Goal: Information Seeking & Learning: Learn about a topic

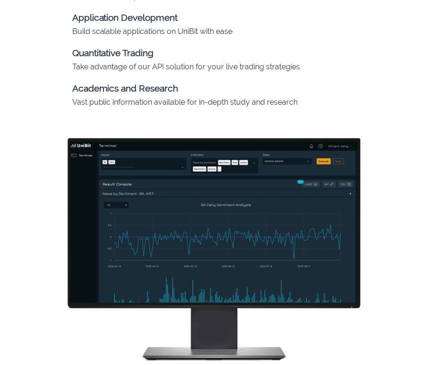
scroll to position [566, 0]
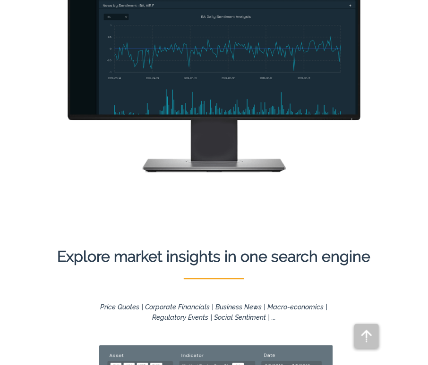
click at [368, 160] on div at bounding box center [214, 45] width 414 height 253
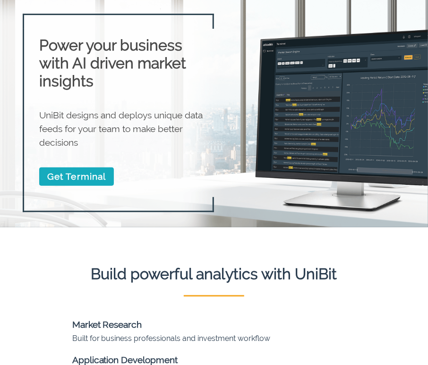
scroll to position [0, 0]
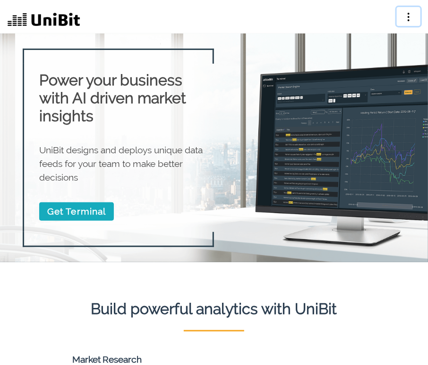
click at [406, 17] on icon "button" at bounding box center [408, 16] width 11 height 11
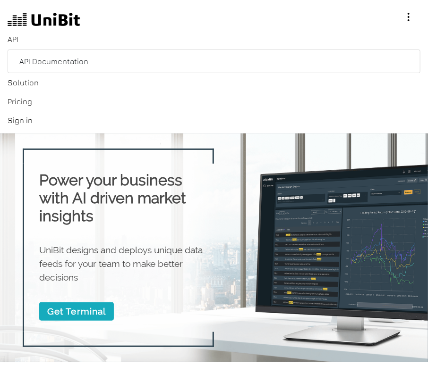
click at [16, 38] on link "API" at bounding box center [214, 39] width 413 height 19
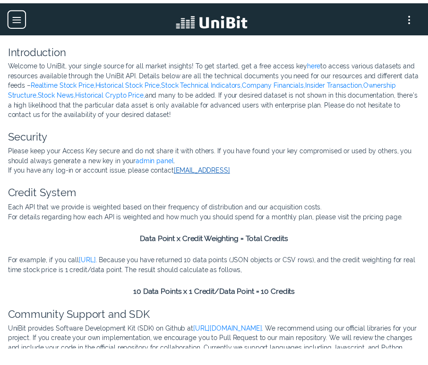
scroll to position [21, 0]
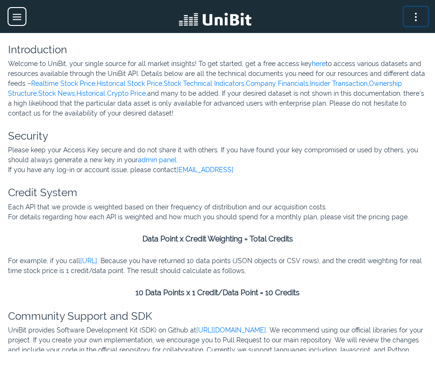
click at [414, 19] on icon "button" at bounding box center [415, 16] width 11 height 11
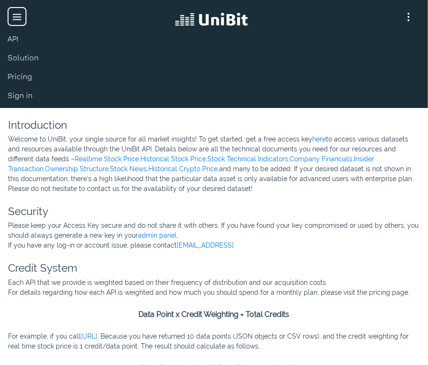
click at [11, 59] on link "Solution" at bounding box center [214, 57] width 413 height 19
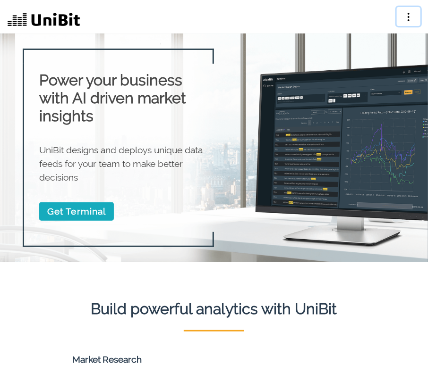
click at [408, 16] on icon "button" at bounding box center [408, 16] width 11 height 11
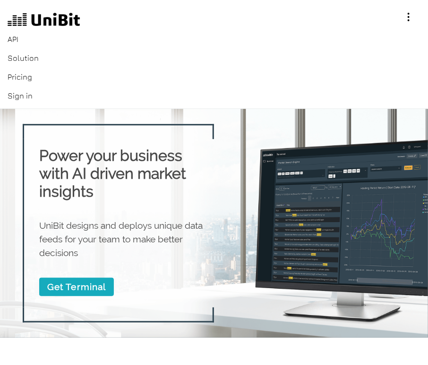
click at [30, 58] on link "Solution" at bounding box center [214, 58] width 413 height 19
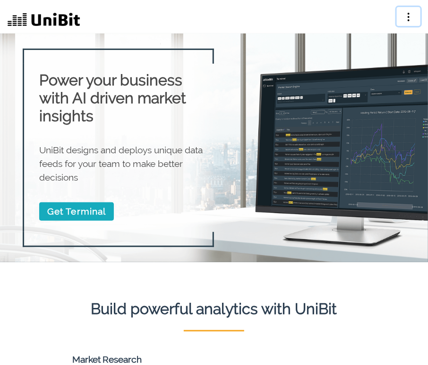
click at [407, 17] on icon "button" at bounding box center [408, 16] width 11 height 11
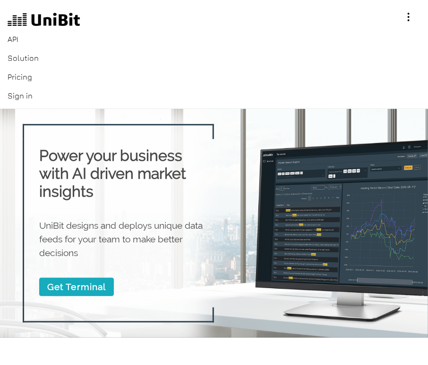
click at [24, 78] on link "Pricing" at bounding box center [214, 77] width 413 height 19
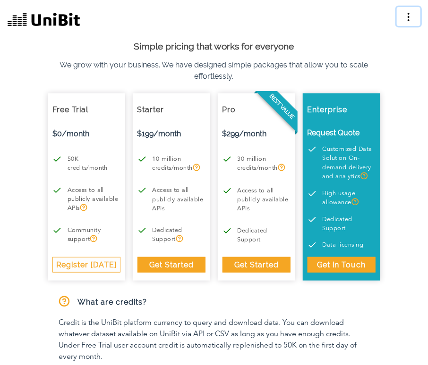
click at [410, 19] on icon "button" at bounding box center [408, 16] width 11 height 11
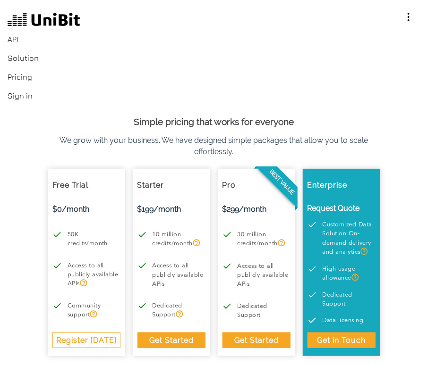
click at [21, 99] on link "Sign in" at bounding box center [214, 95] width 413 height 19
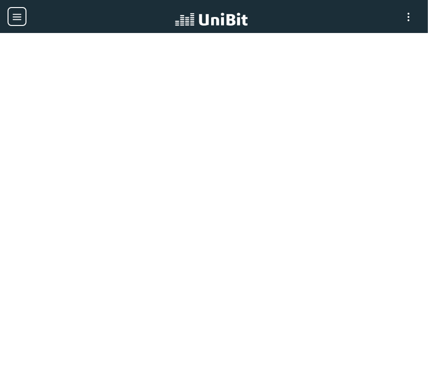
scroll to position [21, 0]
